Goal: Check status: Check status

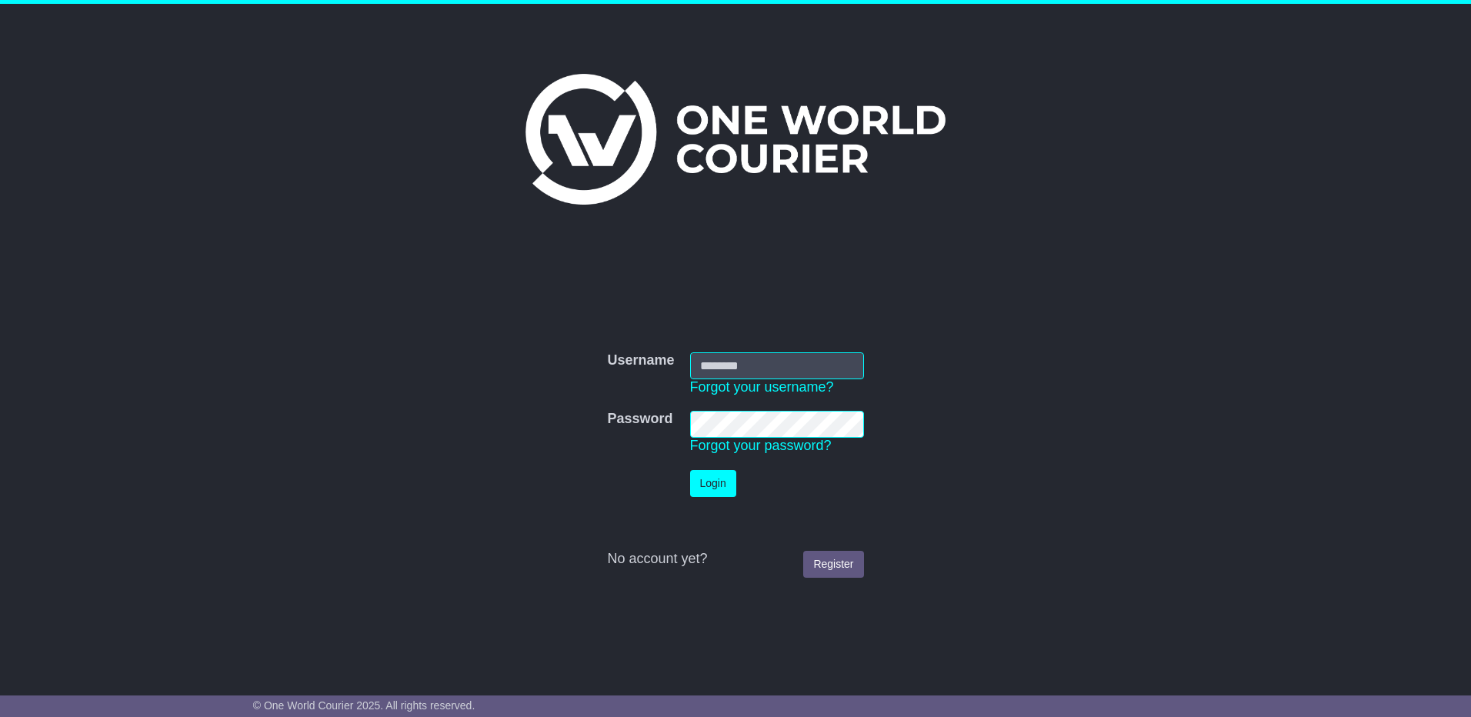
type input "*********"
click at [715, 487] on button "Login" at bounding box center [713, 483] width 46 height 27
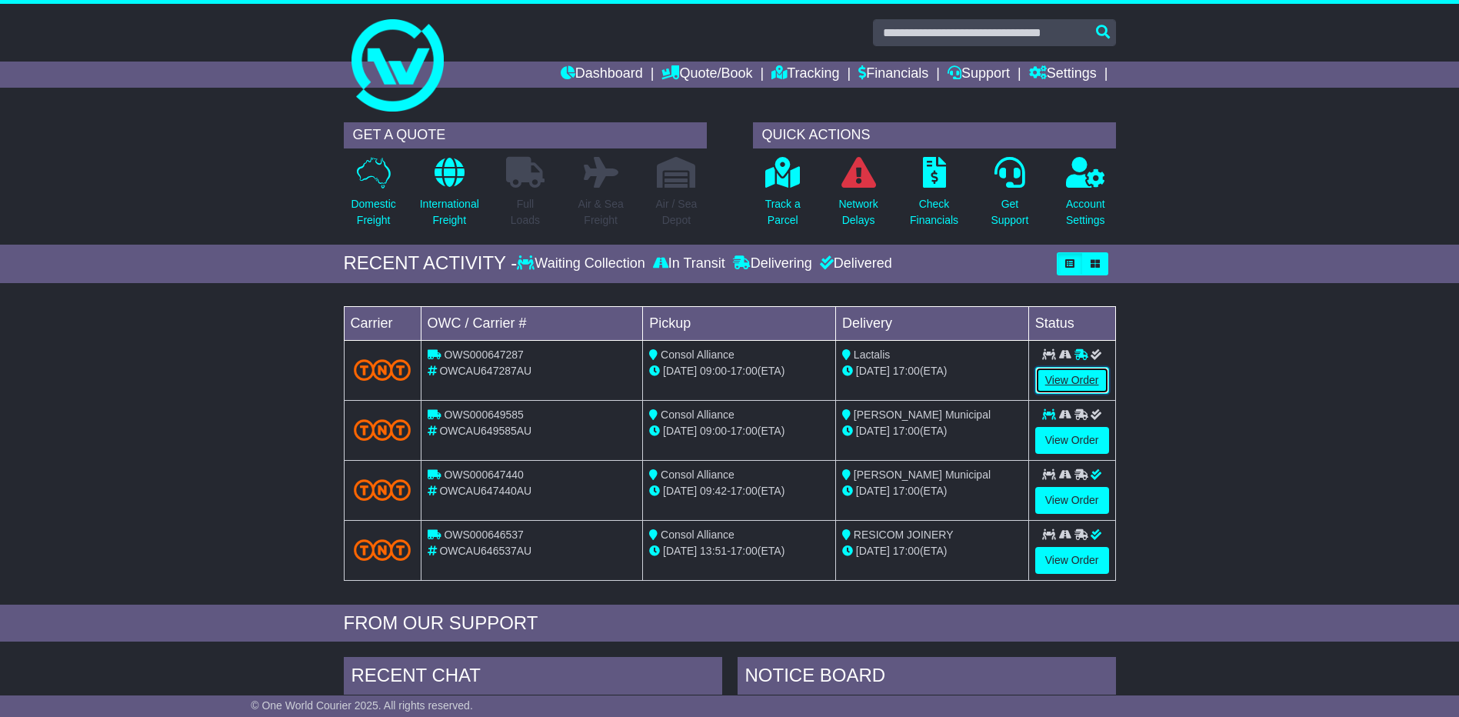
click at [1054, 378] on link "View Order" at bounding box center [1072, 380] width 74 height 27
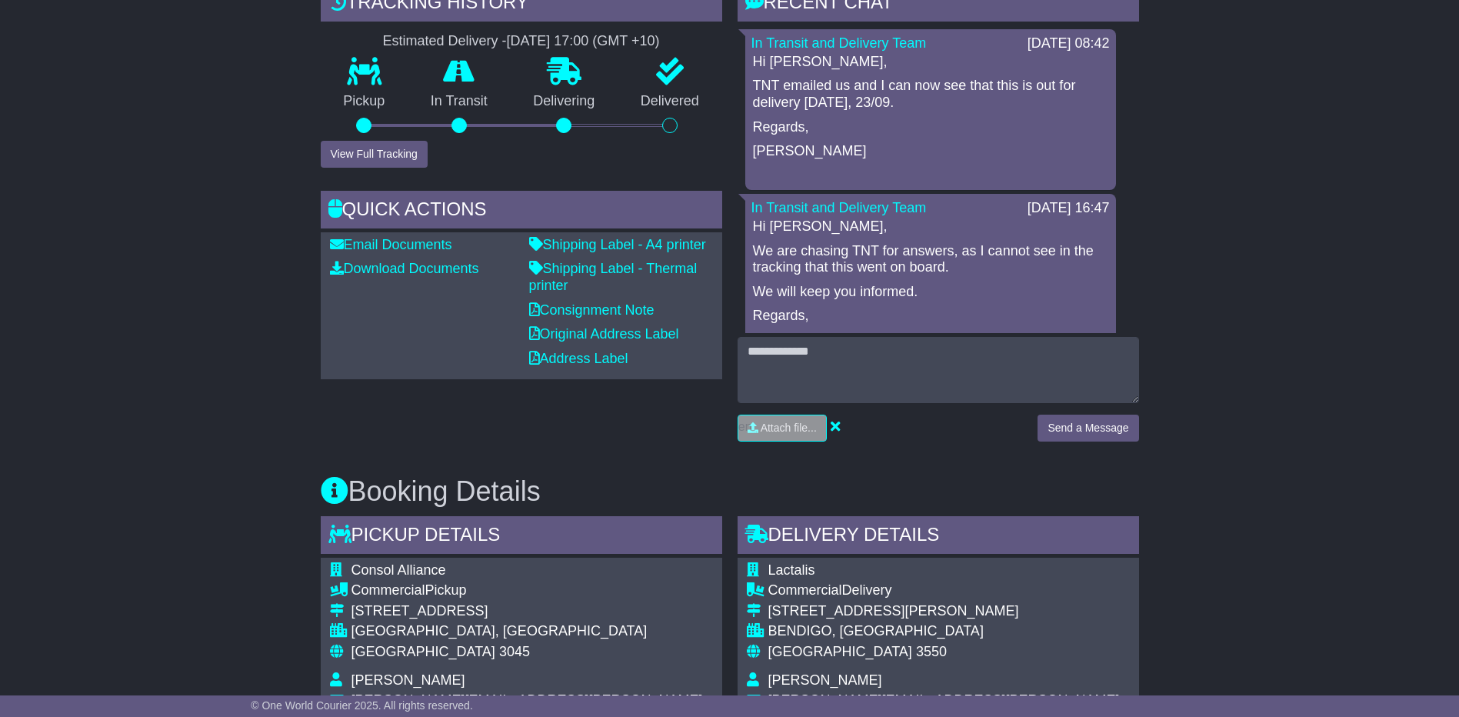
scroll to position [462, 0]
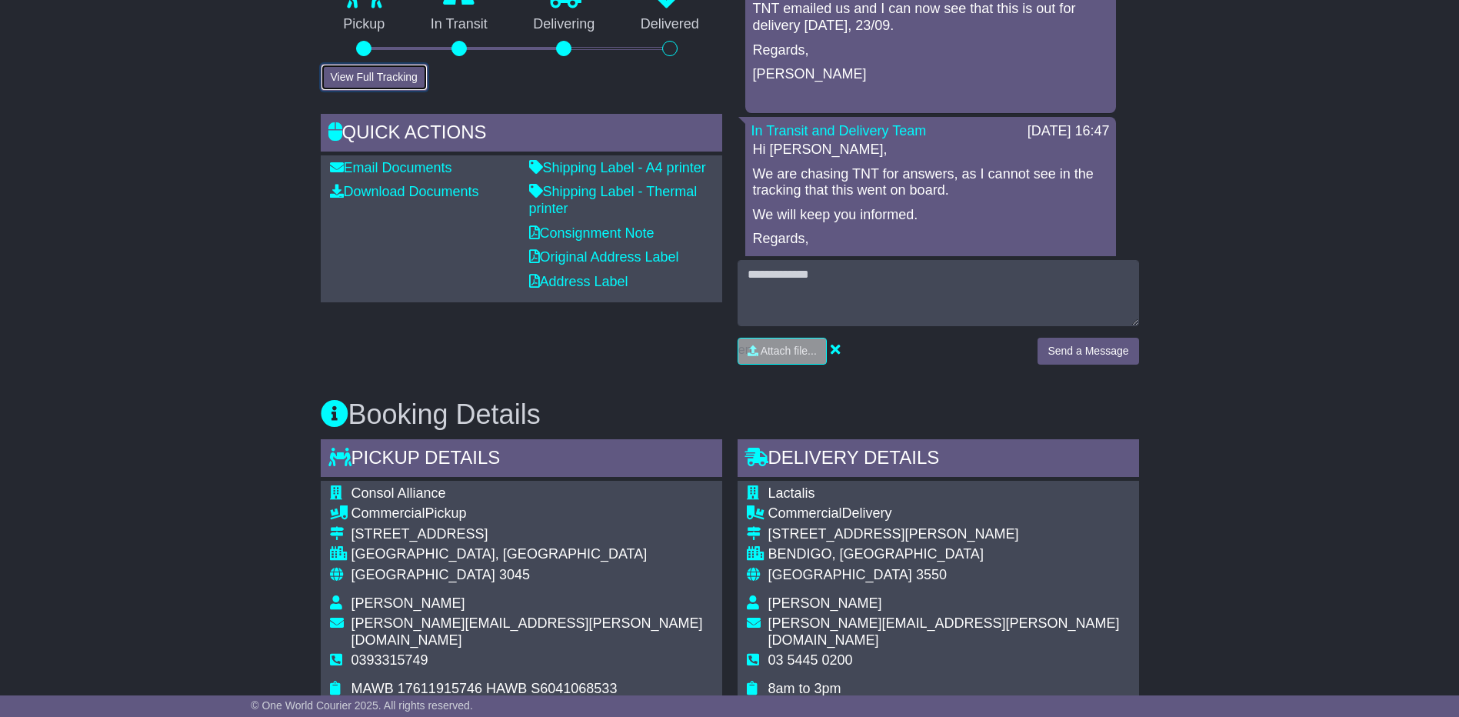
click at [375, 83] on button "View Full Tracking" at bounding box center [374, 77] width 107 height 27
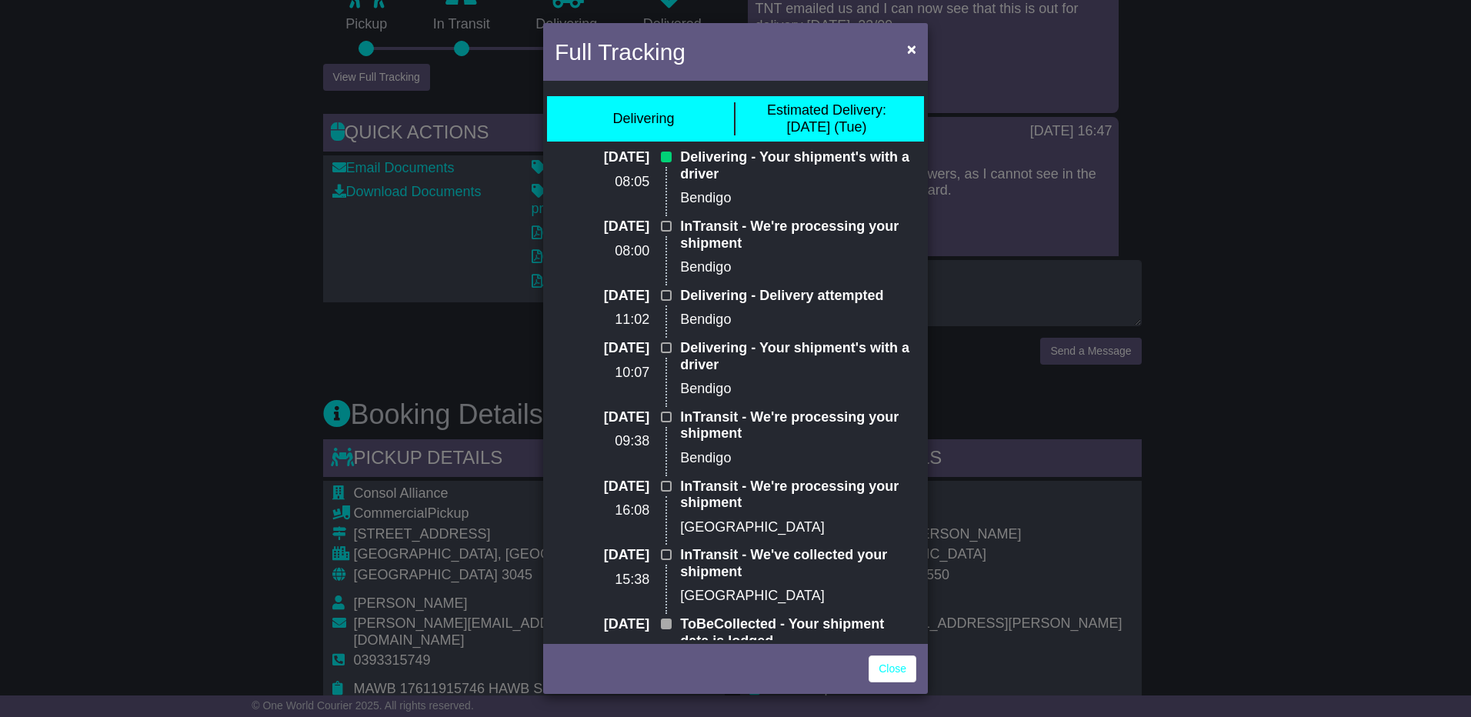
drag, startPoint x: 691, startPoint y: 295, endPoint x: 859, endPoint y: 294, distance: 167.7
click at [859, 294] on p "Delivering - Delivery attempted" at bounding box center [798, 296] width 236 height 17
click at [702, 235] on p "InTransit - We're processing your shipment" at bounding box center [798, 234] width 236 height 33
click at [222, 345] on div "Full Tracking × Delivering Estimated Delivery: [DATE] (Tue) [DATE] 08:05 Delive…" at bounding box center [735, 358] width 1471 height 717
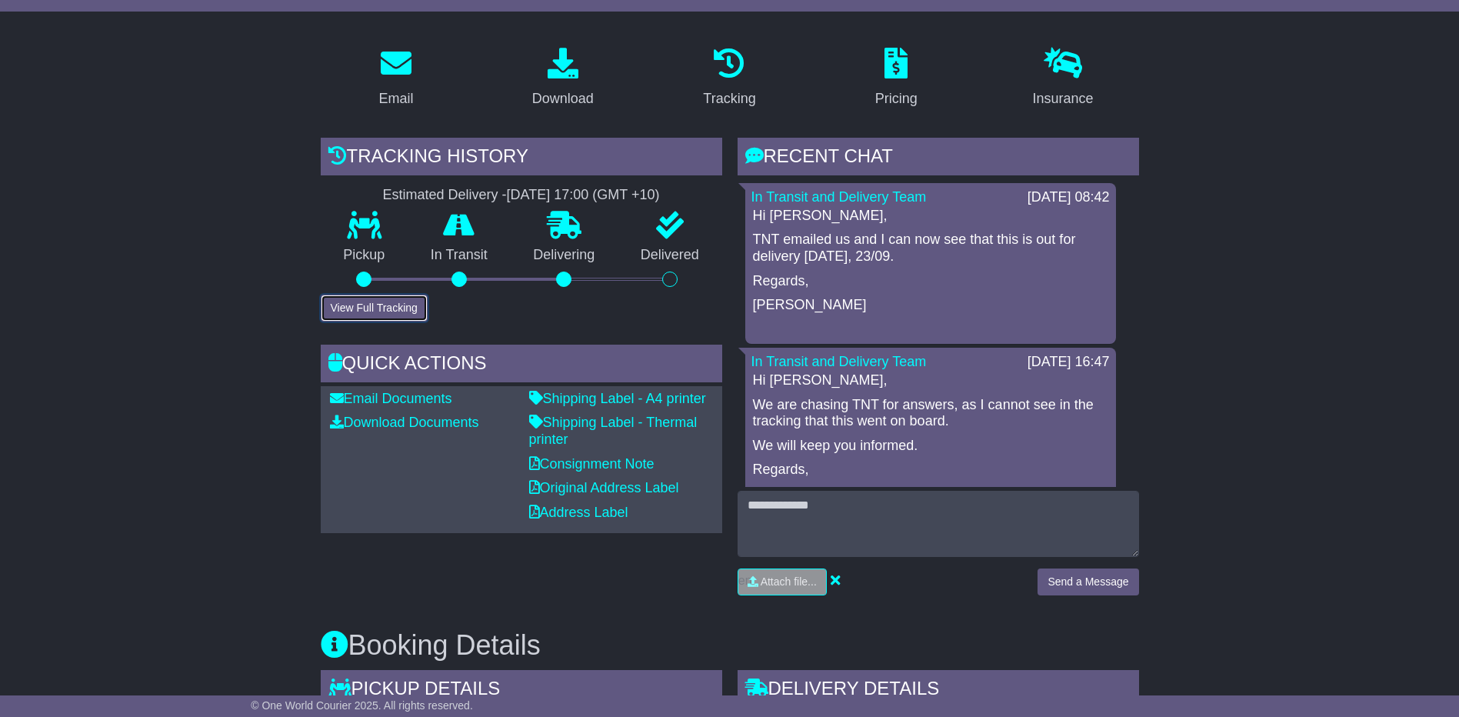
scroll to position [77, 0]
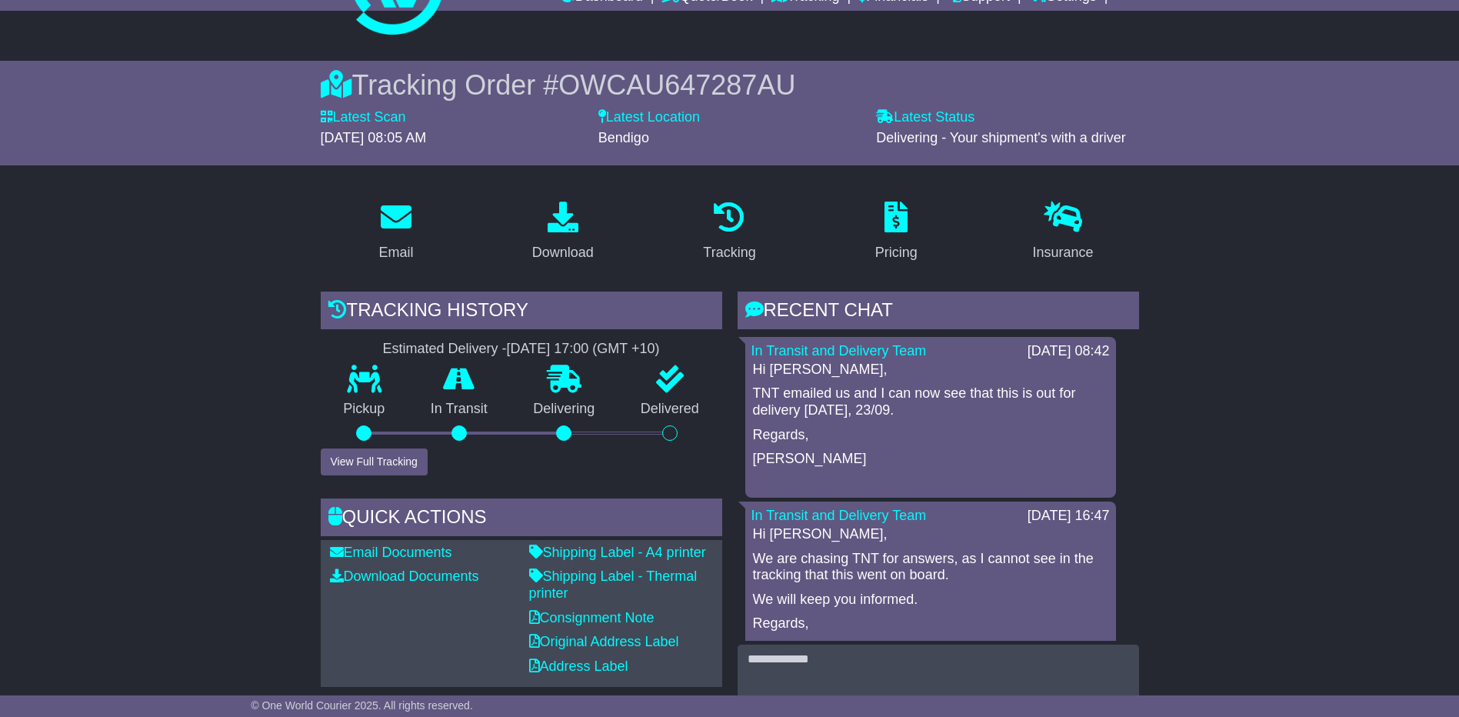
drag, startPoint x: 865, startPoint y: 138, endPoint x: 1161, endPoint y: 145, distance: 295.5
click at [1161, 145] on div "Tracking Order # OWCAU647287AU Latest Scan [DATE] 08:05 AM Latest Status - Deli…" at bounding box center [729, 113] width 1459 height 105
click at [920, 142] on span "Delivering - Your shipment's with a driver" at bounding box center [1001, 137] width 250 height 15
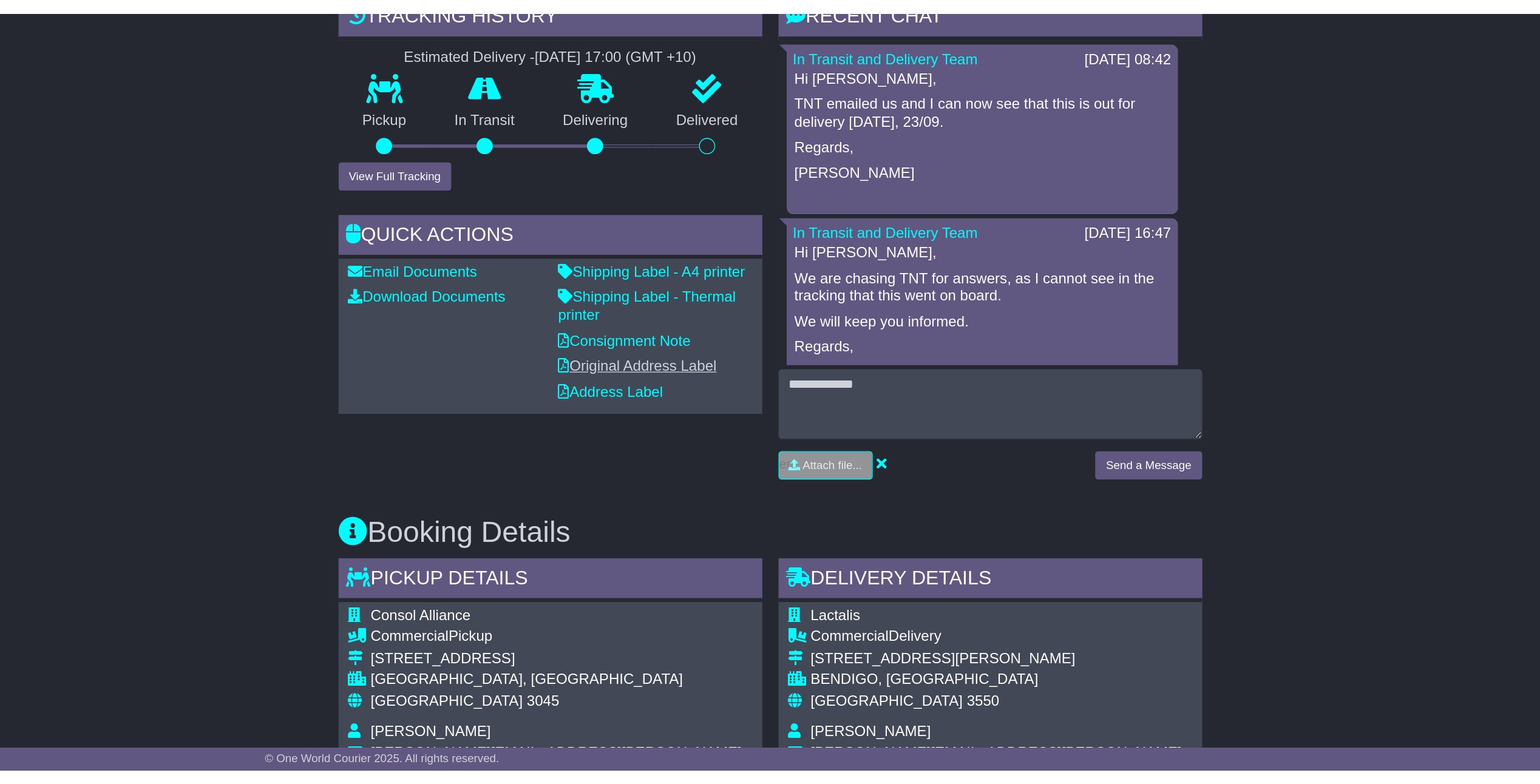
scroll to position [546, 0]
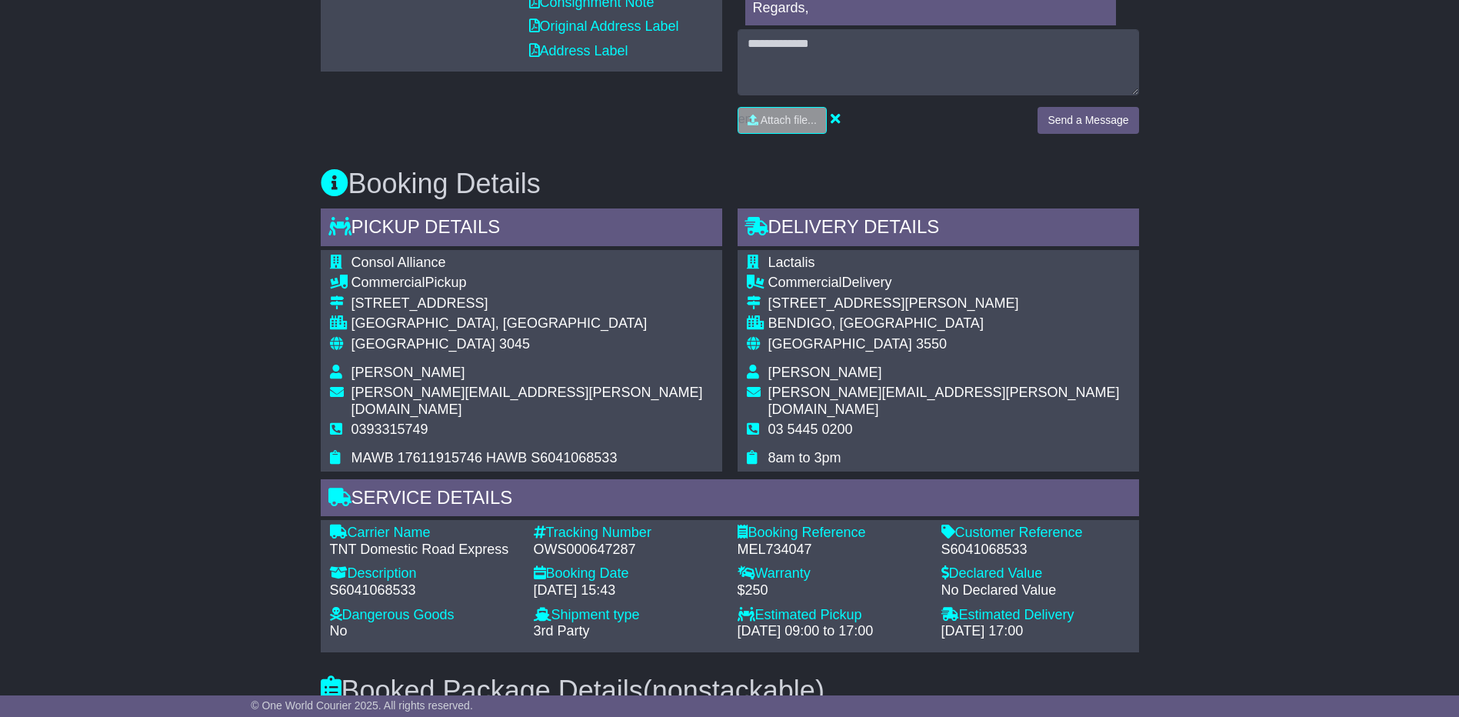
click at [594, 542] on div "OWS000647287" at bounding box center [628, 550] width 188 height 17
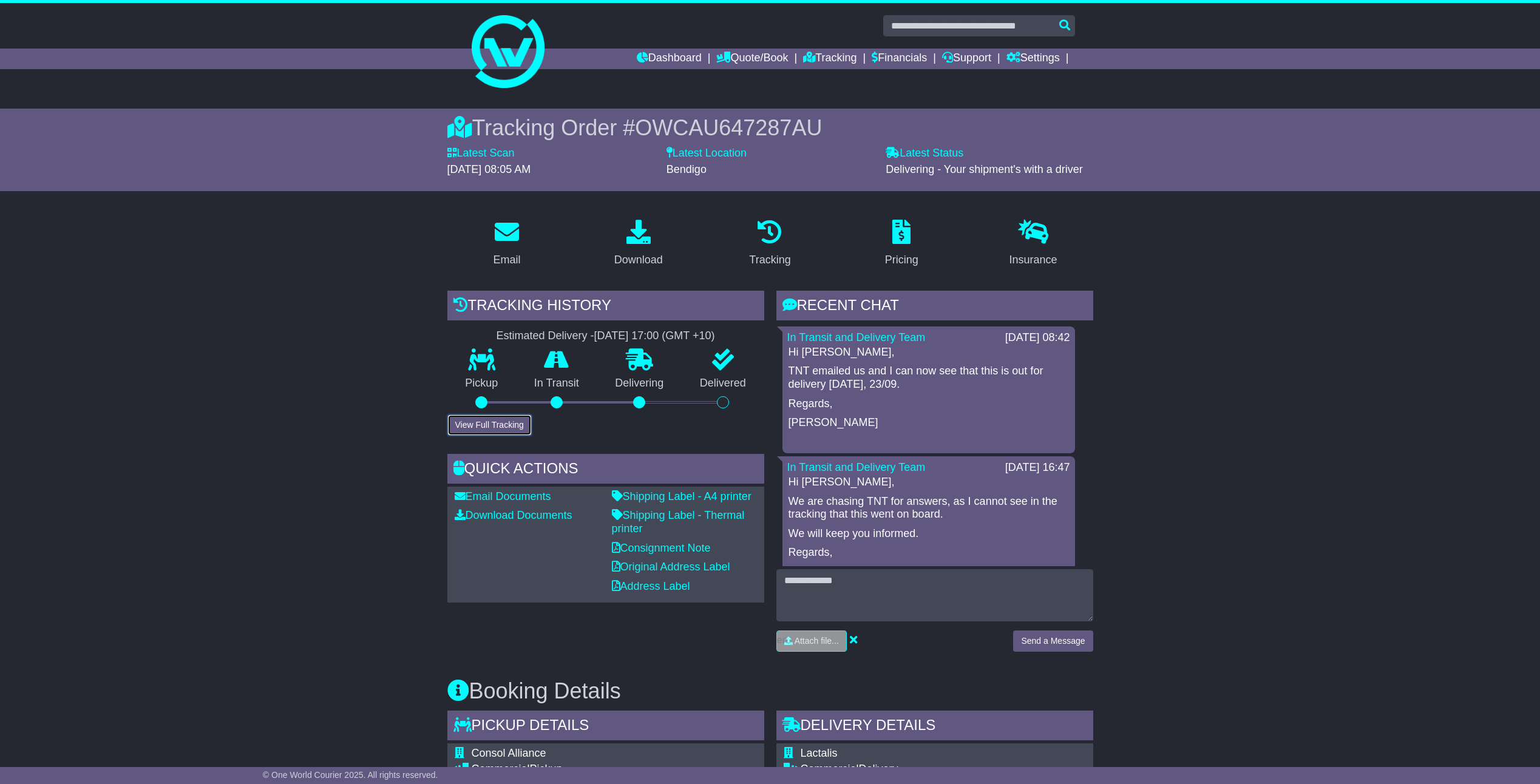
click at [503, 422] on button "View Full Tracking" at bounding box center [489, 424] width 84 height 21
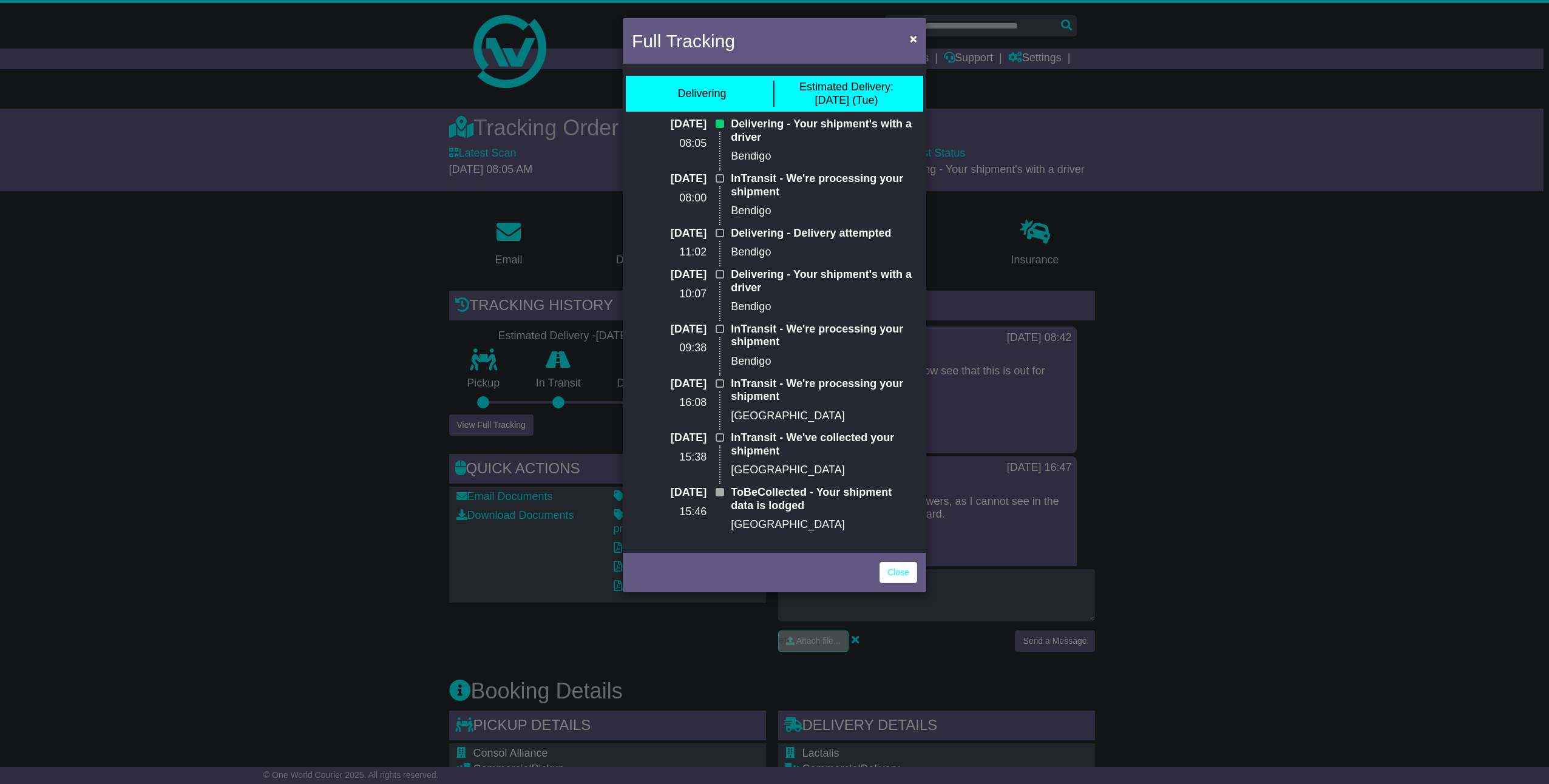
click at [1237, 391] on div "Full Tracking × Delivering Estimated Delivery: [DATE] (Tue) [DATE] 08:05 Delive…" at bounding box center [774, 392] width 1549 height 784
